Goal: Information Seeking & Learning: Learn about a topic

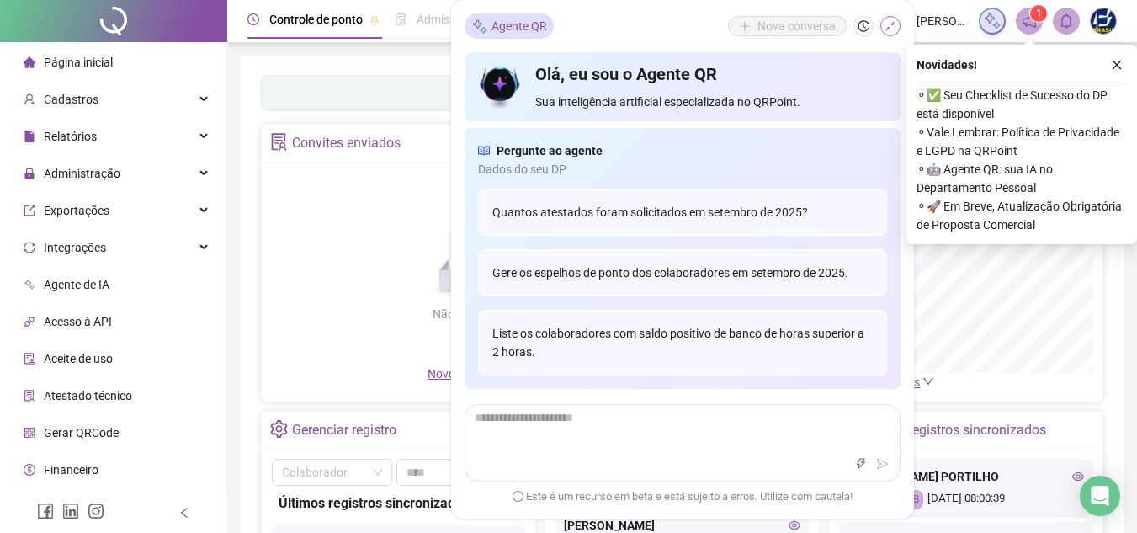
click at [891, 33] on button "button" at bounding box center [890, 26] width 20 height 20
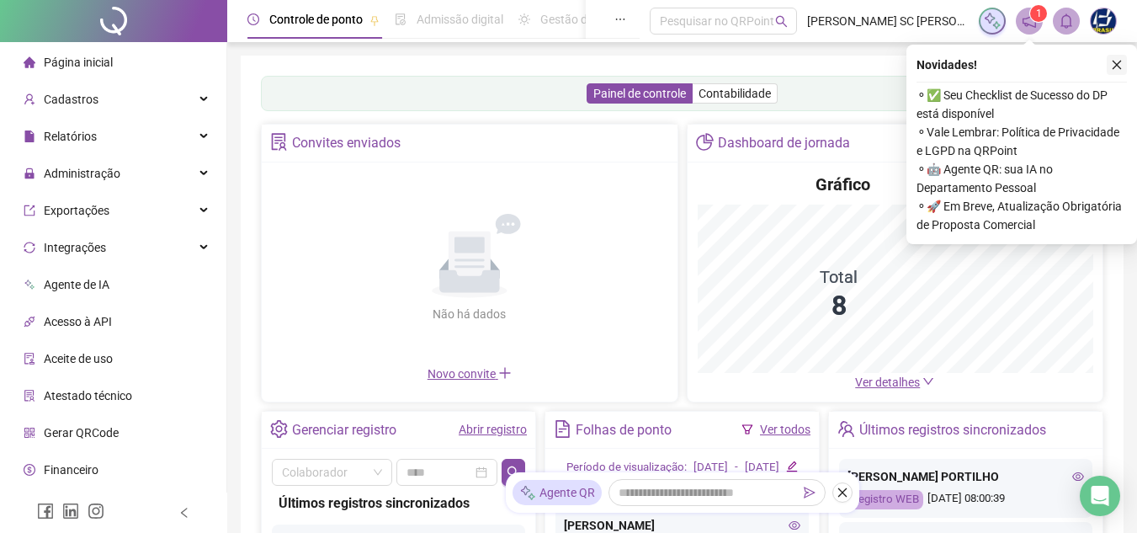
click at [1119, 66] on icon "close" at bounding box center [1117, 65] width 12 height 12
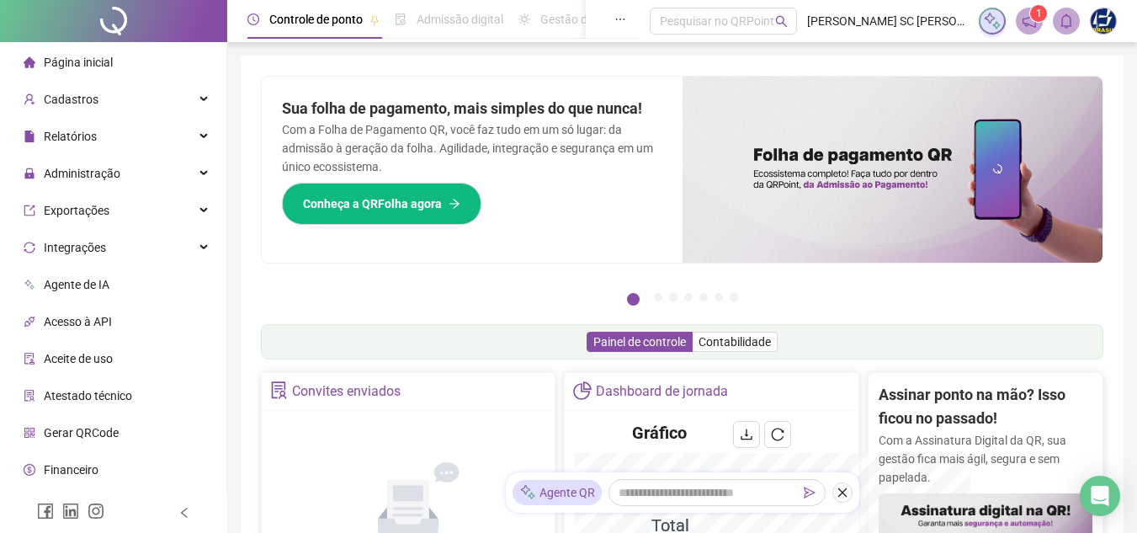
click at [906, 385] on h2 "Assinar ponto na mão? Isso ficou no passado!" at bounding box center [985, 407] width 214 height 48
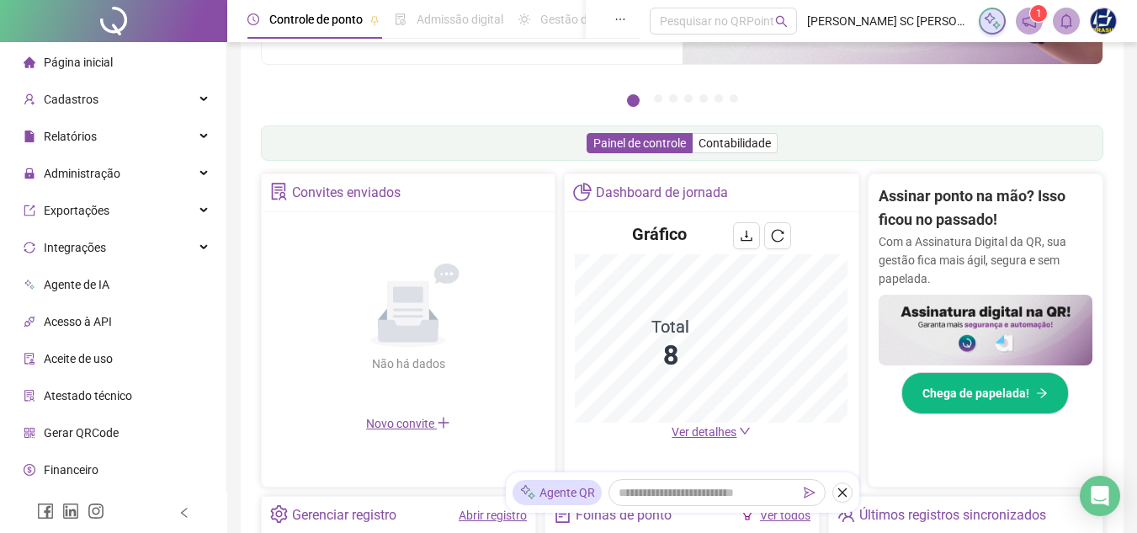
scroll to position [252, 0]
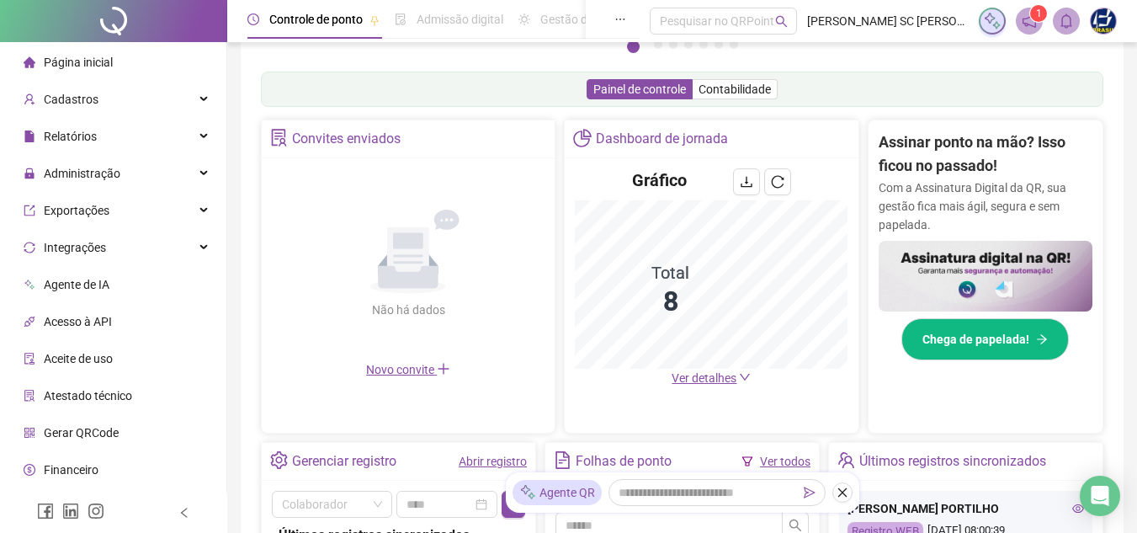
drag, startPoint x: 729, startPoint y: 384, endPoint x: 752, endPoint y: 379, distance: 24.1
click at [729, 383] on span "Ver detalhes" at bounding box center [703, 377] width 65 height 13
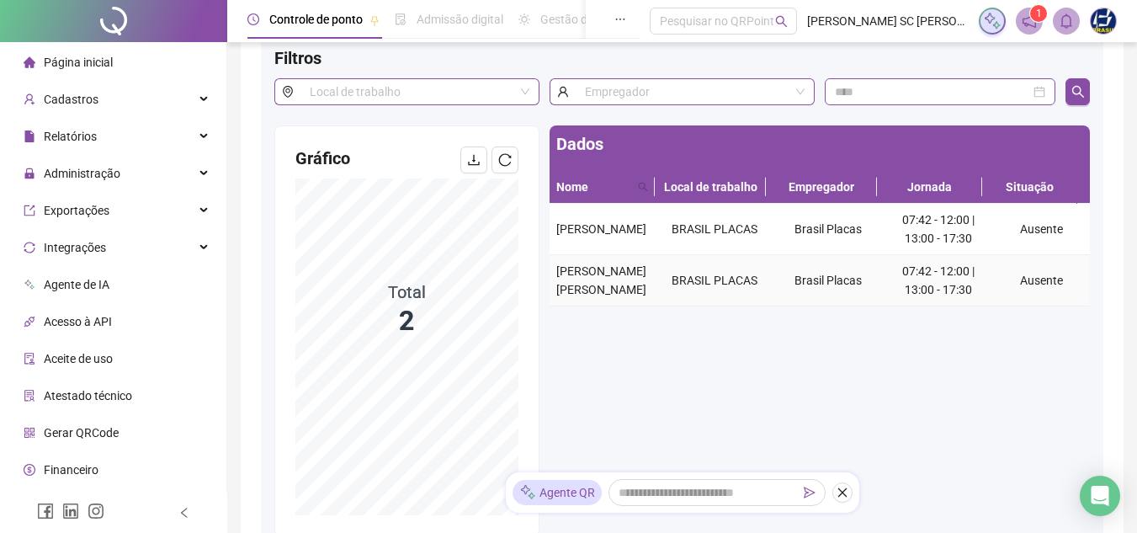
scroll to position [75, 0]
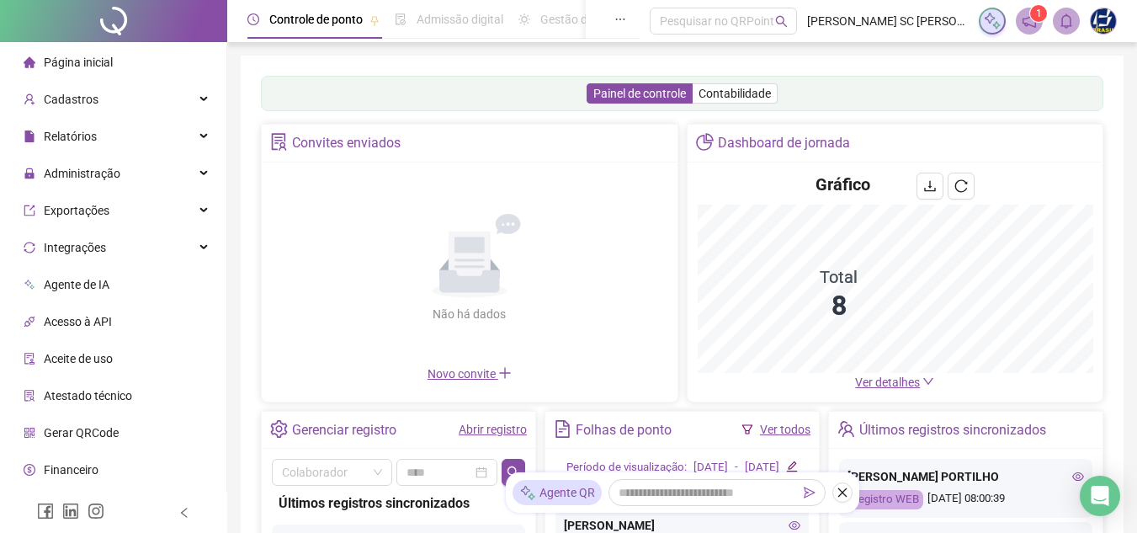
click at [891, 377] on span "Ver detalhes" at bounding box center [887, 381] width 65 height 13
